Goal: Task Accomplishment & Management: Manage account settings

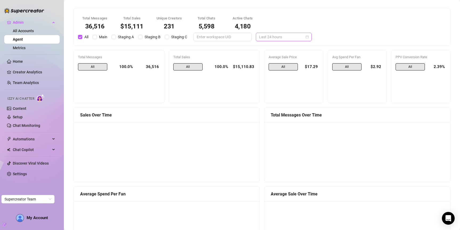
click at [284, 38] on span "Last 24 hours" at bounding box center [284, 37] width 50 height 8
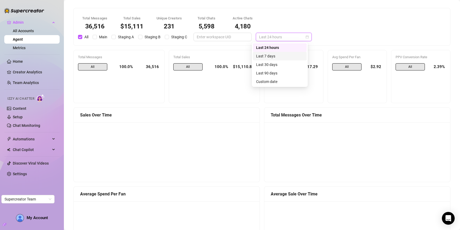
click at [284, 55] on div "Last 7 days" at bounding box center [279, 56] width 47 height 6
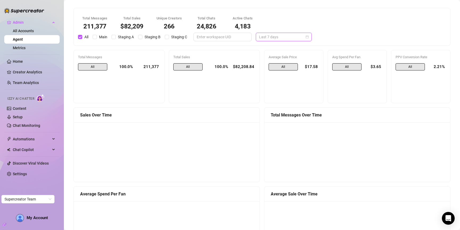
click at [265, 36] on span "Last 7 days" at bounding box center [284, 37] width 50 height 8
click at [274, 65] on div "Last 30 days" at bounding box center [279, 65] width 47 height 6
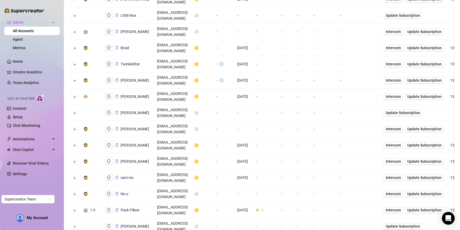
scroll to position [142, 0]
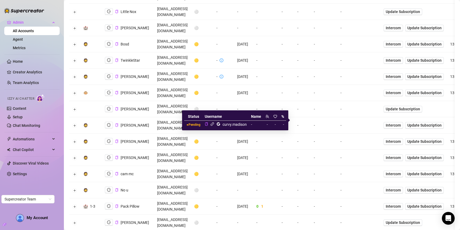
click at [213, 124] on icon "link" at bounding box center [212, 124] width 3 height 3
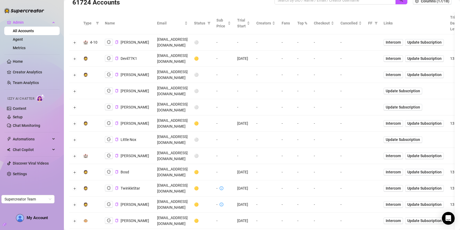
scroll to position [0, 0]
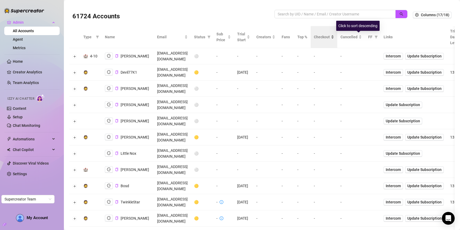
click at [334, 40] on div "Checkout" at bounding box center [324, 37] width 20 height 6
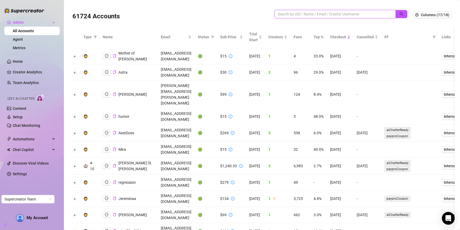
click at [353, 12] on input "search" at bounding box center [333, 14] width 111 height 6
paste input "bental99@yahoo.com"
click at [400, 16] on icon "search" at bounding box center [402, 14] width 4 height 4
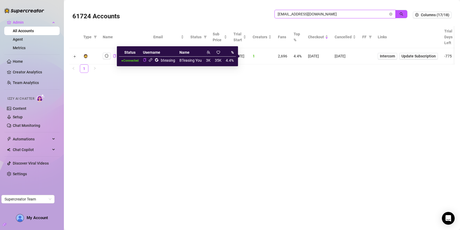
type input "bental99@yahoo.com"
click at [150, 60] on icon "link" at bounding box center [150, 59] width 3 height 3
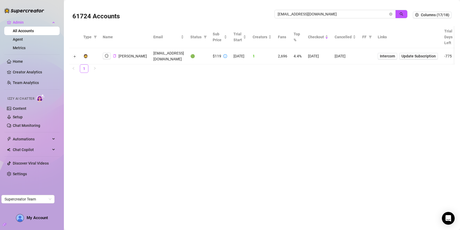
click at [114, 56] on icon "copy" at bounding box center [114, 55] width 3 height 3
click at [391, 14] on icon "close-circle" at bounding box center [390, 14] width 3 height 3
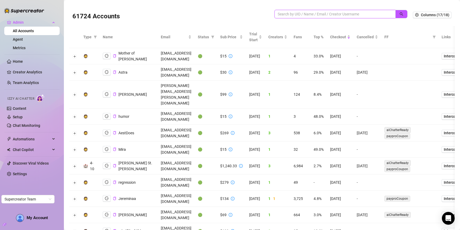
click at [310, 14] on input "search" at bounding box center [333, 14] width 111 height 6
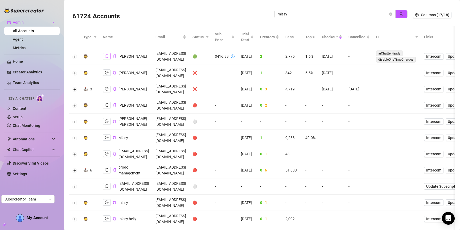
click at [107, 57] on icon "logout" at bounding box center [107, 56] width 4 height 4
click at [325, 16] on input "missy" at bounding box center [333, 14] width 111 height 6
paste input "itspaigeparker"
click at [400, 14] on icon "search" at bounding box center [402, 14] width 4 height 4
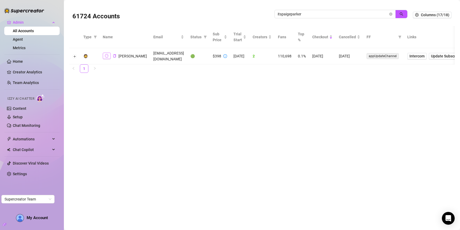
click at [106, 54] on icon "logout" at bounding box center [107, 56] width 4 height 4
click at [366, 12] on input "itspaigeparker" at bounding box center [333, 14] width 111 height 6
paste input "phbambi"
click at [398, 15] on button "button" at bounding box center [402, 14] width 12 height 9
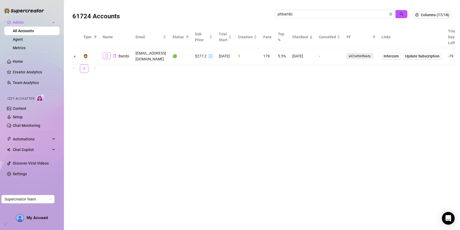
click at [105, 54] on icon "logout" at bounding box center [107, 56] width 4 height 4
click at [342, 11] on input "phbambi" at bounding box center [333, 14] width 111 height 6
drag, startPoint x: 342, startPoint y: 11, endPoint x: 352, endPoint y: 13, distance: 10.4
click at [342, 11] on input "phbambi" at bounding box center [333, 14] width 111 height 6
paste input "gjE2DEiKi3UboMNOjNfEIvCKmXc2"
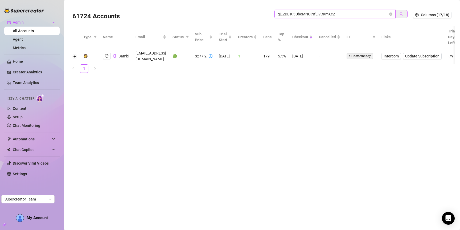
click at [401, 12] on icon "search" at bounding box center [402, 14] width 4 height 4
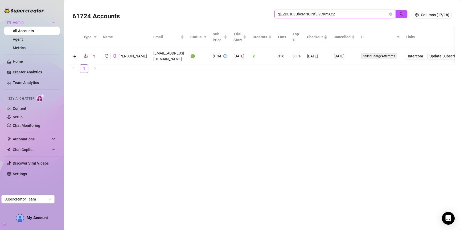
click at [346, 14] on input "gjE2DEiKi3UboMNOjNfEIvCKmXc2" at bounding box center [333, 14] width 111 height 6
paste input "0QEWu8KOS0fd326K7IdVPBQuQxg1"
click at [401, 11] on button "button" at bounding box center [402, 14] width 12 height 9
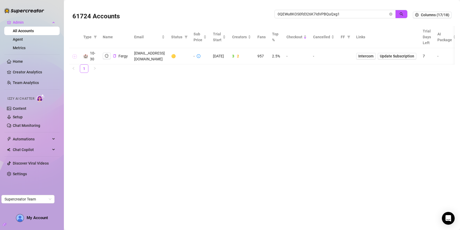
click at [74, 56] on button "Expand row" at bounding box center [75, 56] width 4 height 4
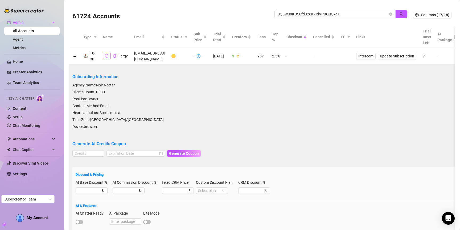
click at [106, 55] on icon "logout" at bounding box center [107, 56] width 4 height 4
click at [339, 17] on input "0QEWu8KOS0fd326K7IdVPBQuQxg1" at bounding box center [333, 14] width 111 height 6
paste input "gq3N31kaEJg9OZRK1xAV42Gf3iP2"
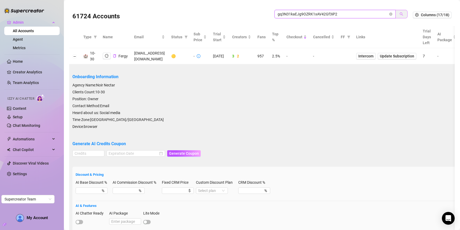
click at [396, 15] on button "button" at bounding box center [402, 14] width 12 height 9
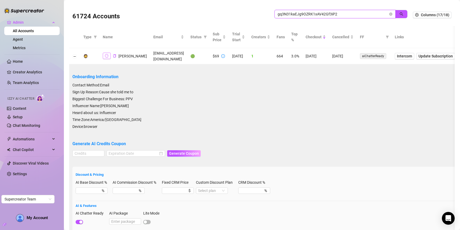
type input "gq3N31kaEJg9OZRK1xAV42Gf3iP2"
click at [105, 56] on icon "logout" at bounding box center [107, 56] width 4 height 4
click at [389, 15] on icon "close-circle" at bounding box center [390, 14] width 3 height 3
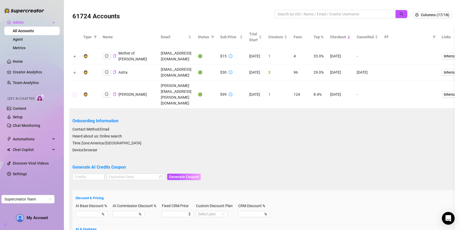
click at [74, 93] on button "Collapse row" at bounding box center [75, 95] width 4 height 4
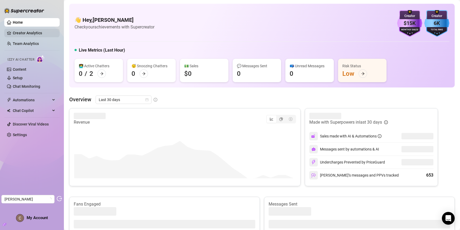
click at [35, 34] on link "Creator Analytics" at bounding box center [34, 33] width 43 height 9
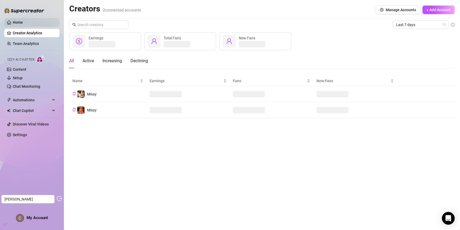
click at [22, 22] on link "Home" at bounding box center [18, 22] width 10 height 4
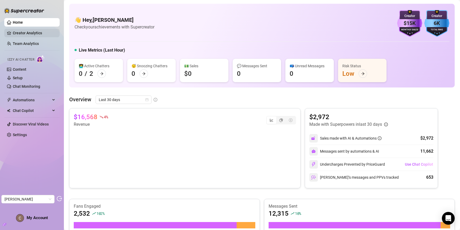
click at [39, 35] on link "Creator Analytics" at bounding box center [34, 33] width 43 height 9
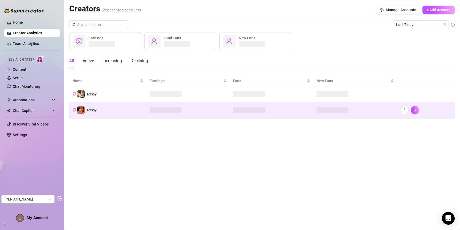
click at [132, 108] on td "Missy" at bounding box center [107, 110] width 77 height 16
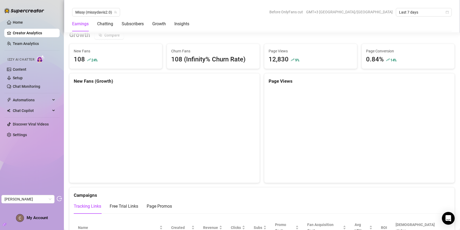
scroll to position [487, 0]
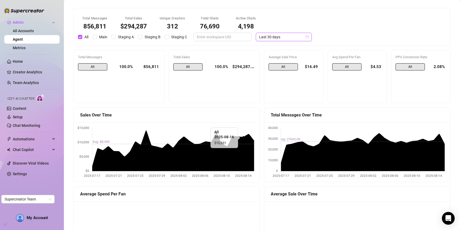
click at [278, 36] on span "Last 30 days" at bounding box center [284, 37] width 50 height 8
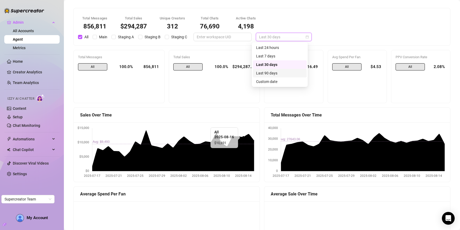
click at [278, 72] on div "Last 90 days" at bounding box center [279, 73] width 47 height 6
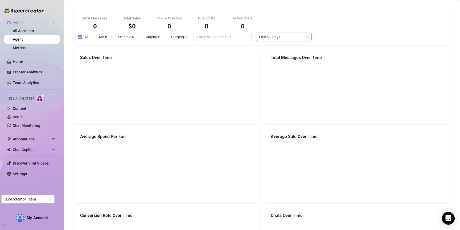
click at [288, 35] on span "Last 90 days" at bounding box center [284, 37] width 50 height 8
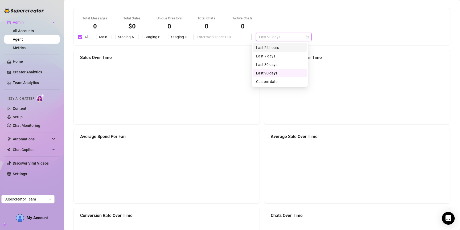
click at [282, 46] on div "Last 24 hours" at bounding box center [279, 48] width 47 height 6
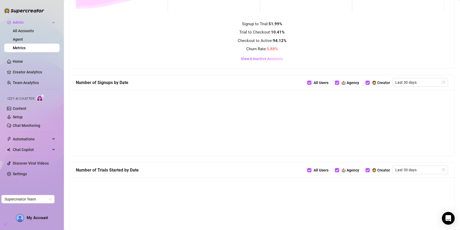
scroll to position [130, 0]
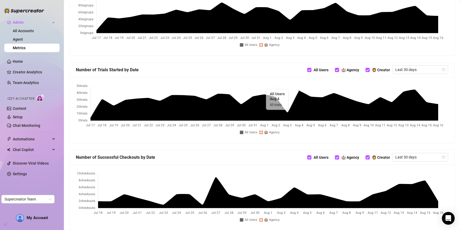
scroll to position [246, 0]
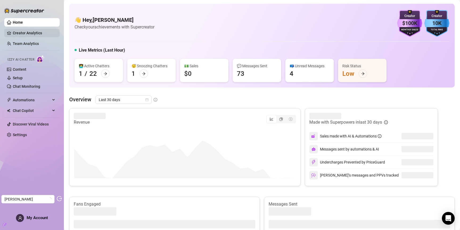
click at [26, 33] on link "Creator Analytics" at bounding box center [34, 33] width 43 height 9
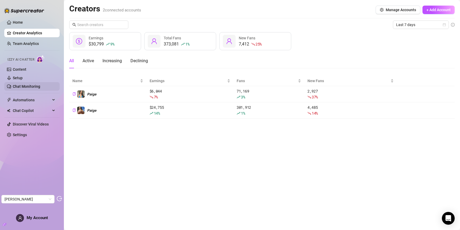
click at [24, 89] on link "Chat Monitoring" at bounding box center [26, 86] width 27 height 4
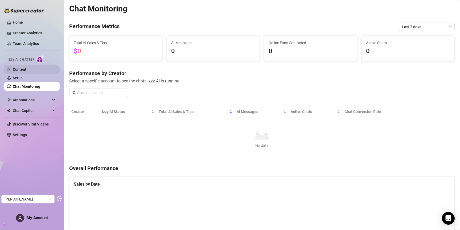
click at [21, 71] on link "Content" at bounding box center [20, 69] width 14 height 4
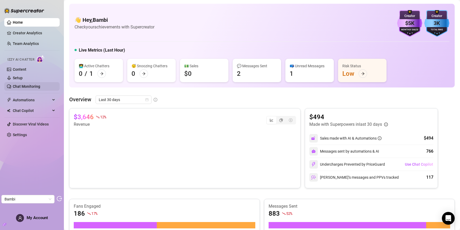
click at [29, 86] on link "Chat Monitoring" at bounding box center [26, 86] width 27 height 4
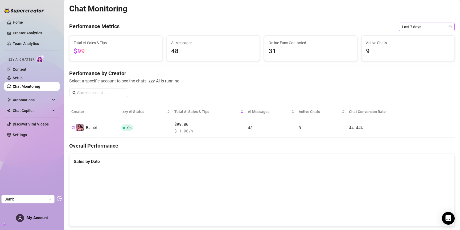
click at [421, 30] on span "Last 7 days" at bounding box center [427, 27] width 50 height 8
click at [415, 61] on div "Last 90 days" at bounding box center [422, 63] width 47 height 6
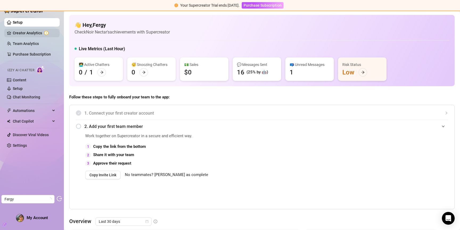
click at [26, 34] on link "Creator Analytics" at bounding box center [34, 33] width 43 height 9
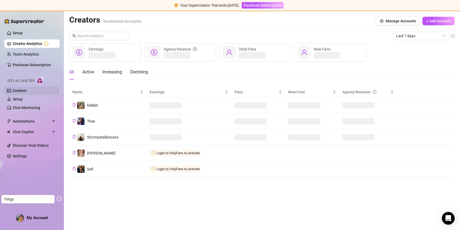
click at [21, 89] on link "Content" at bounding box center [20, 91] width 14 height 4
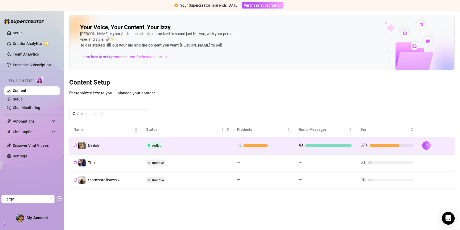
click at [118, 147] on td "Delilah" at bounding box center [105, 145] width 73 height 17
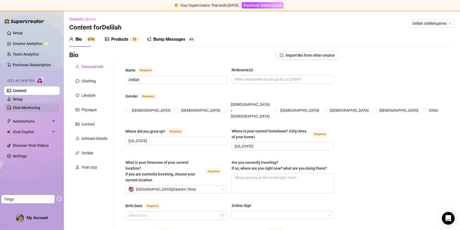
radio input "true"
type input "August 13th, 2000"
click at [37, 107] on link "Chat Monitoring" at bounding box center [26, 108] width 27 height 4
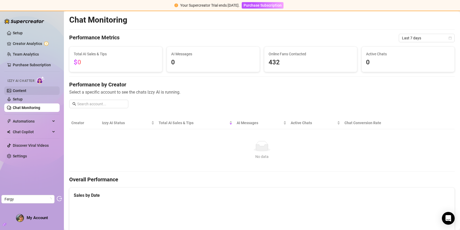
click at [26, 89] on link "Content" at bounding box center [20, 91] width 14 height 4
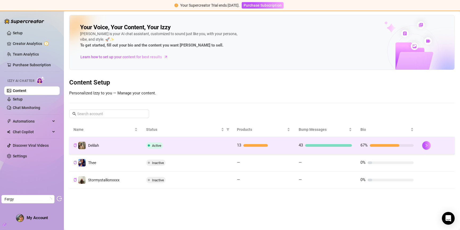
click at [102, 149] on td "Delilah" at bounding box center [105, 145] width 73 height 17
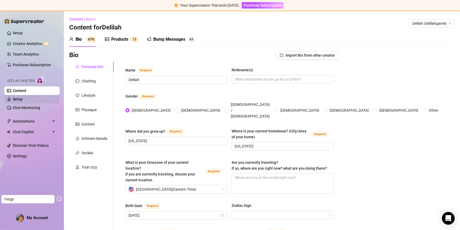
click at [23, 100] on link "Setup" at bounding box center [18, 99] width 10 height 4
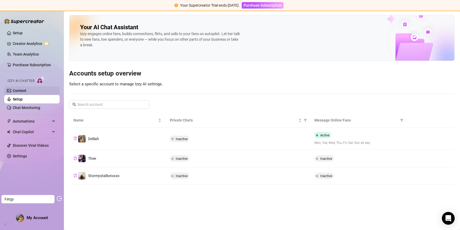
click at [23, 89] on link "Content" at bounding box center [20, 91] width 14 height 4
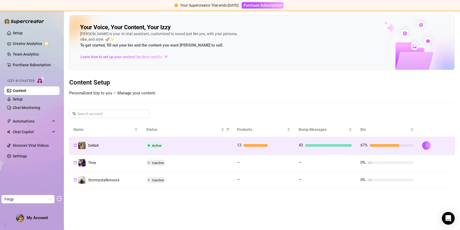
click at [194, 145] on div "Active" at bounding box center [187, 146] width 82 height 6
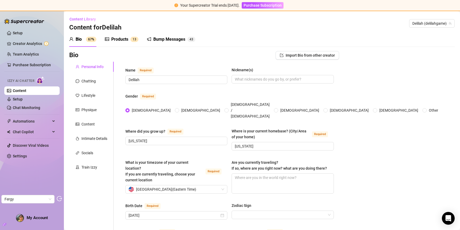
click at [117, 42] on div "Products" at bounding box center [119, 39] width 17 height 6
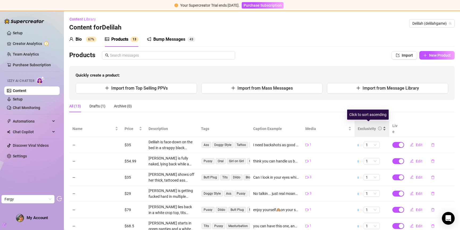
click at [363, 126] on div "Exclusivity" at bounding box center [367, 129] width 18 height 6
click at [362, 126] on div "Exclusivity" at bounding box center [367, 129] width 18 height 6
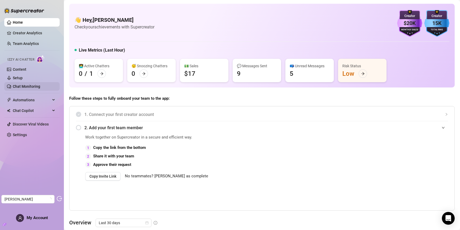
click at [28, 88] on link "Chat Monitoring" at bounding box center [26, 86] width 27 height 4
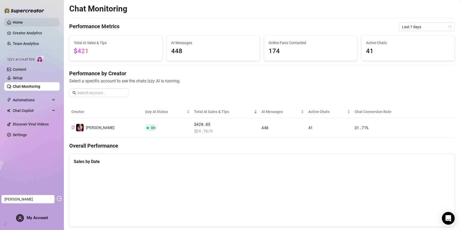
click at [18, 24] on link "Home" at bounding box center [18, 22] width 10 height 4
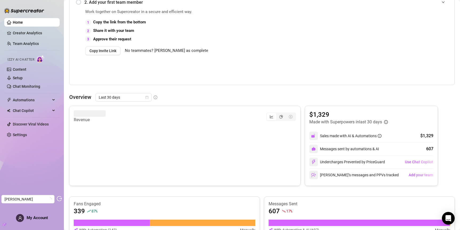
scroll to position [127, 0]
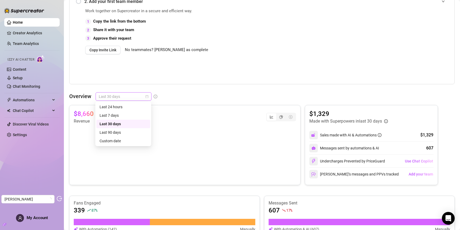
click at [109, 96] on span "Last 30 days" at bounding box center [124, 97] width 50 height 8
click at [125, 131] on div "Last 90 days" at bounding box center [123, 133] width 47 height 6
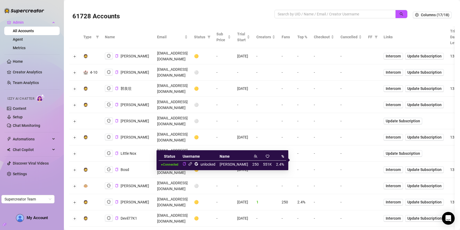
click at [192, 165] on icon "link" at bounding box center [190, 164] width 4 height 4
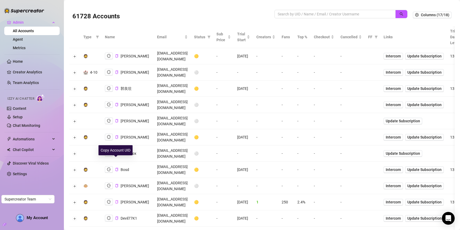
click at [115, 201] on icon "copy" at bounding box center [116, 202] width 3 height 3
